Goal: Information Seeking & Learning: Learn about a topic

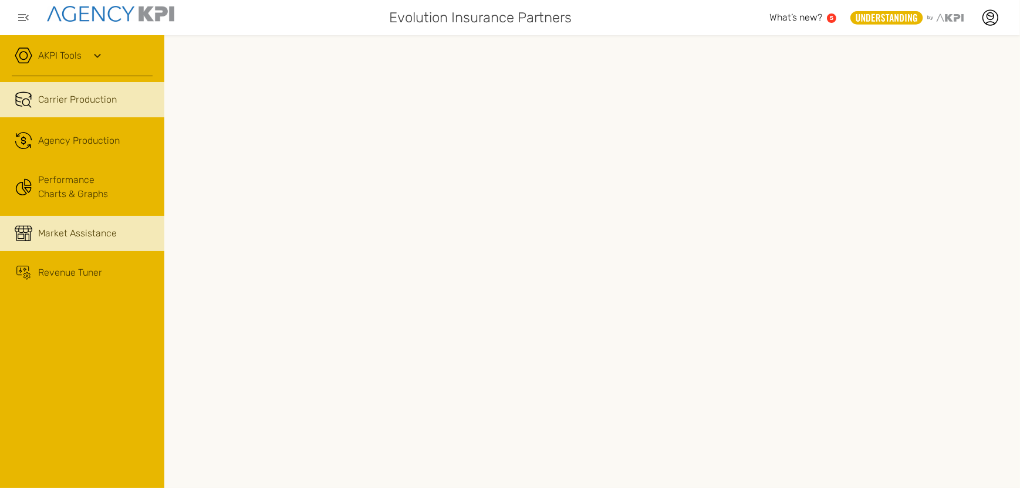
click at [56, 228] on span "Market Assistance" at bounding box center [77, 234] width 79 height 14
